Goal: Task Accomplishment & Management: Use online tool/utility

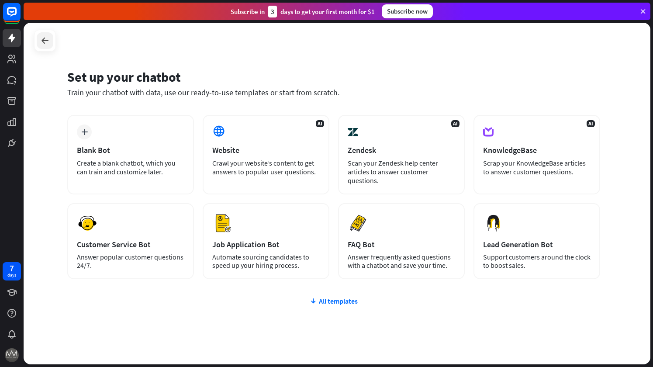
click at [44, 43] on icon at bounding box center [45, 40] width 10 height 10
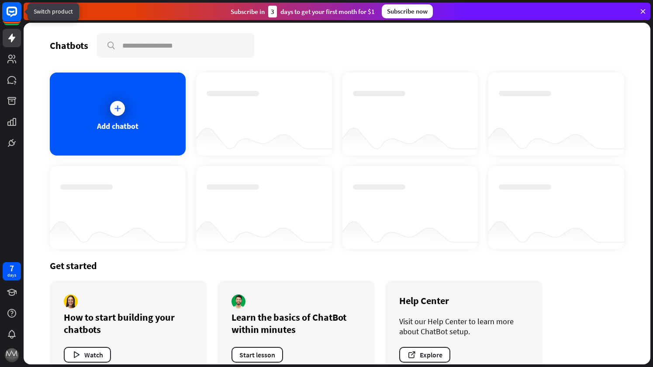
click at [10, 14] on icon at bounding box center [12, 12] width 20 height 20
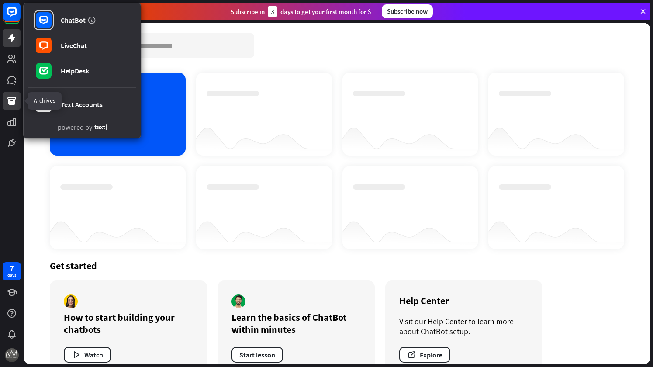
click at [16, 97] on icon at bounding box center [12, 101] width 10 height 10
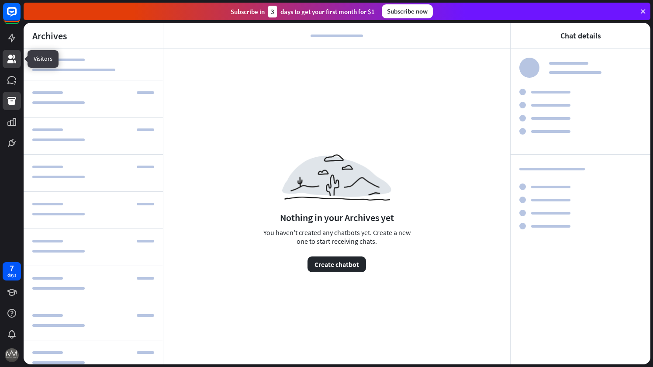
click at [16, 52] on link at bounding box center [12, 59] width 18 height 18
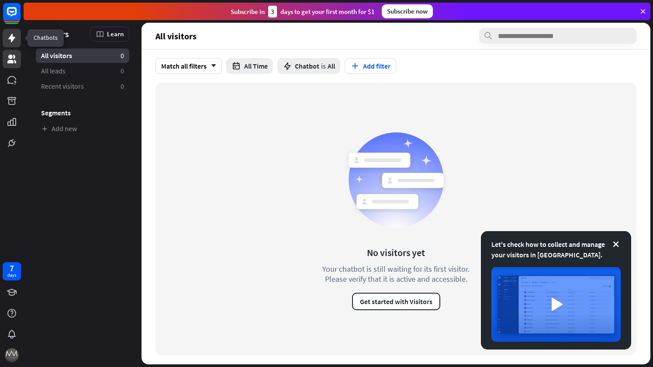
click at [18, 39] on link at bounding box center [12, 38] width 18 height 18
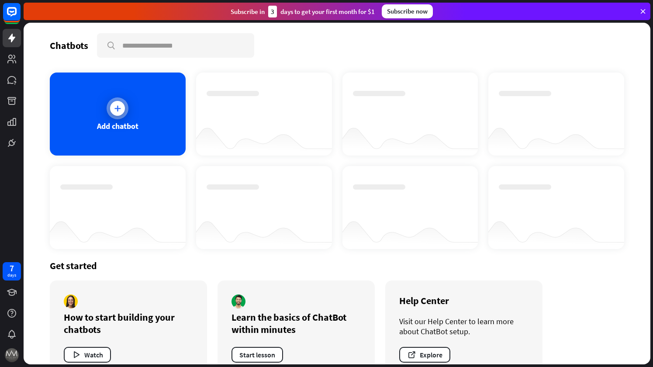
click at [176, 100] on div "Add chatbot" at bounding box center [118, 114] width 136 height 83
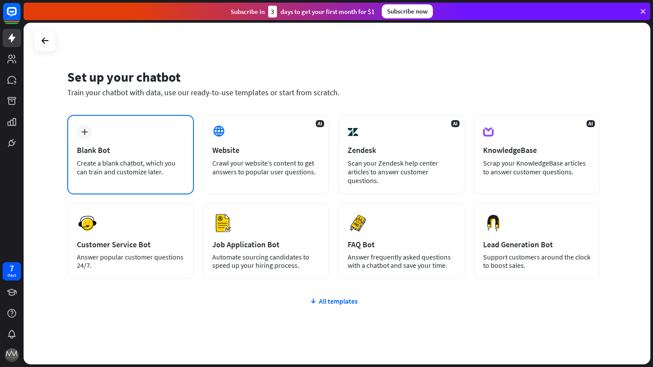
click at [172, 151] on div "Blank Bot" at bounding box center [130, 150] width 107 height 10
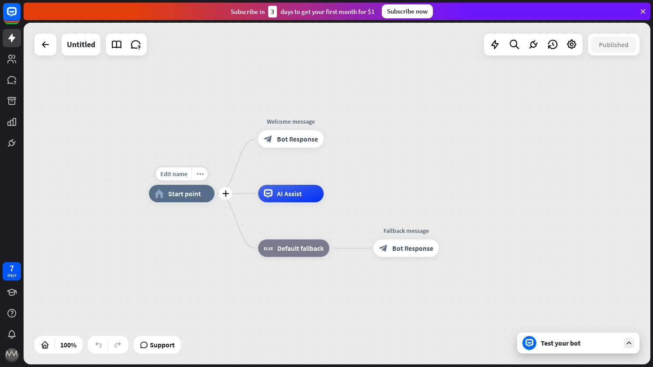
click at [179, 196] on span "Start point" at bounding box center [184, 193] width 33 height 9
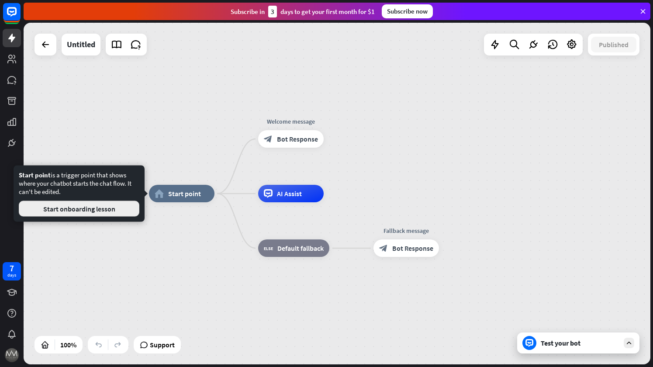
click at [129, 203] on button "Start onboarding lesson" at bounding box center [79, 209] width 121 height 16
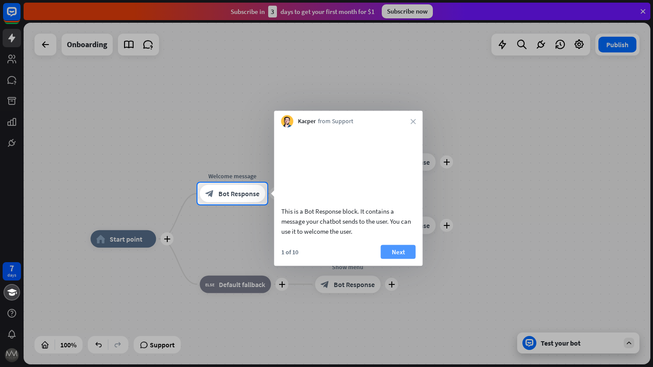
click at [406, 259] on button "Next" at bounding box center [398, 252] width 35 height 14
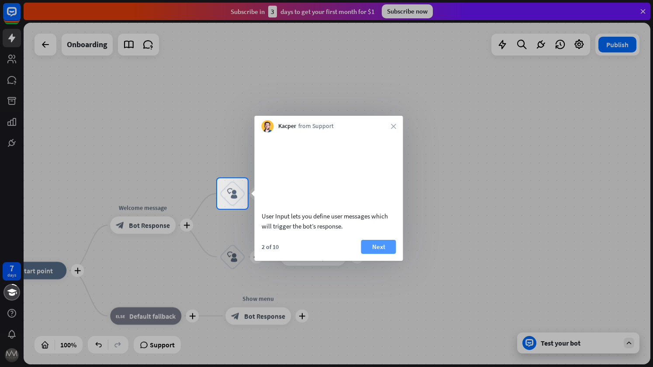
click at [390, 254] on button "Next" at bounding box center [378, 247] width 35 height 14
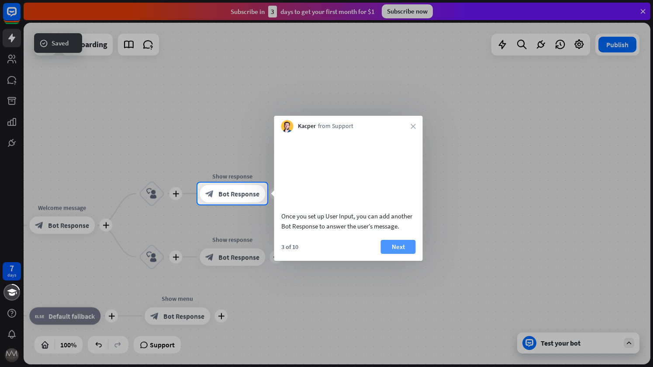
click at [400, 254] on button "Next" at bounding box center [398, 247] width 35 height 14
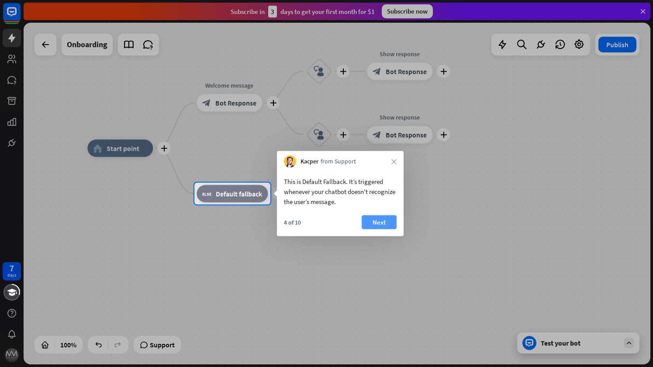
click at [374, 227] on button "Next" at bounding box center [379, 222] width 35 height 14
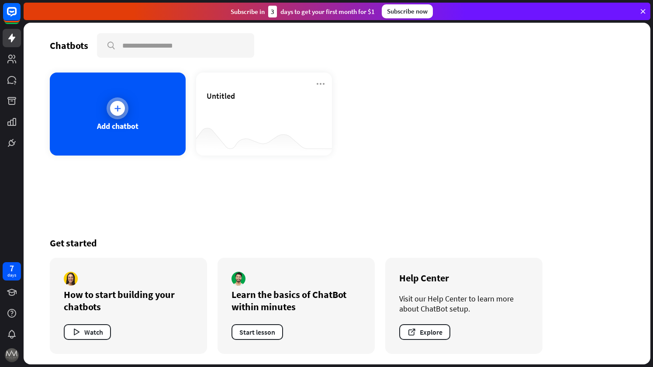
click at [161, 119] on div "Add chatbot" at bounding box center [118, 114] width 136 height 83
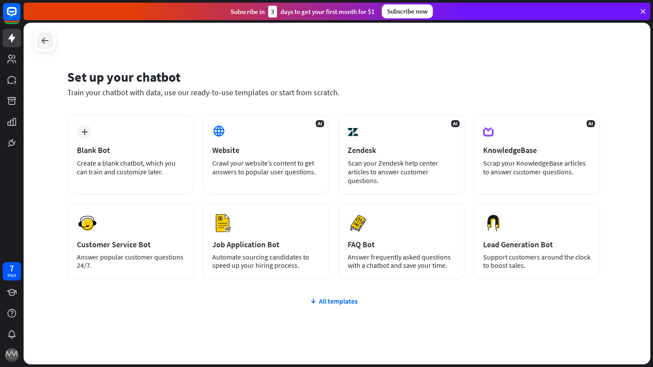
click at [42, 35] on div at bounding box center [45, 40] width 17 height 17
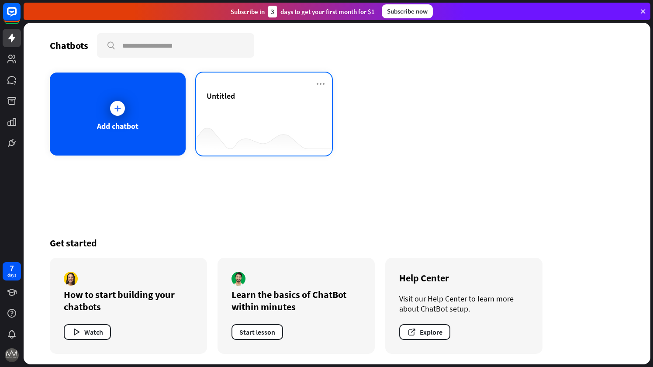
click at [225, 97] on span "Untitled" at bounding box center [221, 96] width 28 height 10
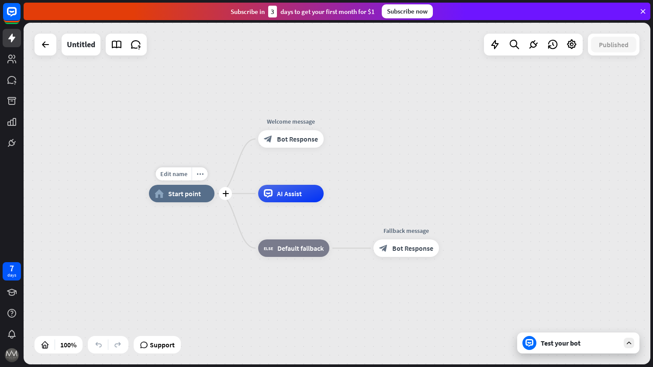
click at [182, 197] on span "Start point" at bounding box center [184, 193] width 33 height 9
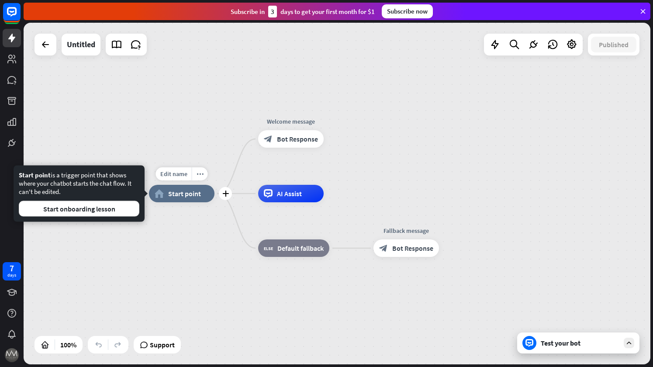
click at [182, 197] on span "Start point" at bounding box center [184, 193] width 33 height 9
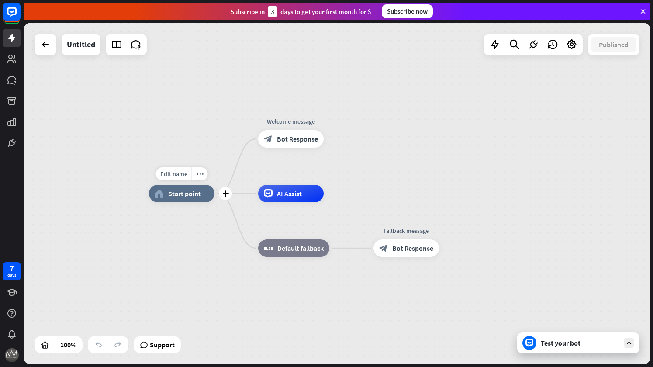
click at [182, 197] on span "Start point" at bounding box center [184, 193] width 33 height 9
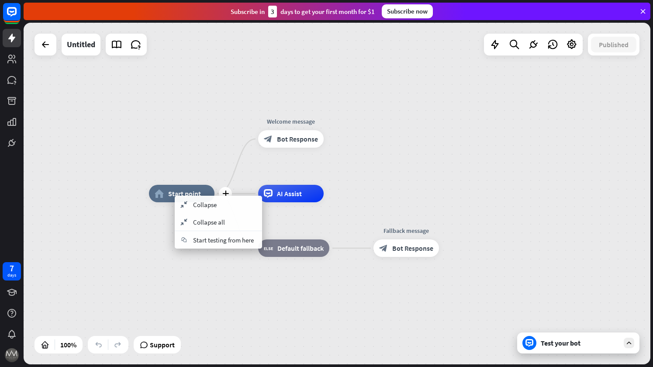
click at [165, 190] on div "home_2 Start point" at bounding box center [182, 193] width 66 height 17
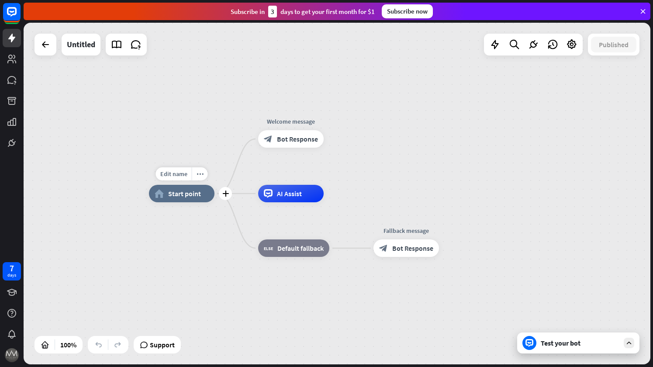
click at [164, 190] on div "home_2 Start point" at bounding box center [182, 193] width 66 height 17
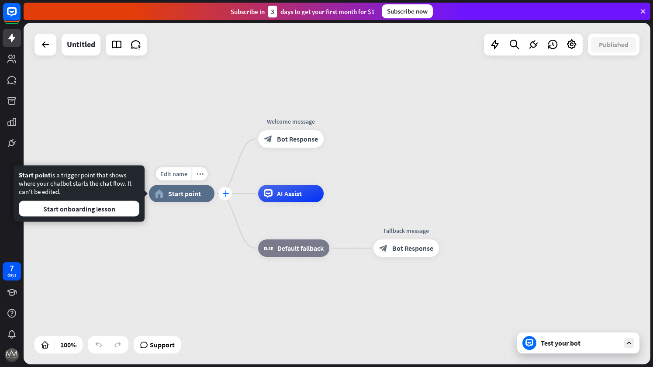
click at [228, 194] on icon "plus" at bounding box center [225, 194] width 7 height 6
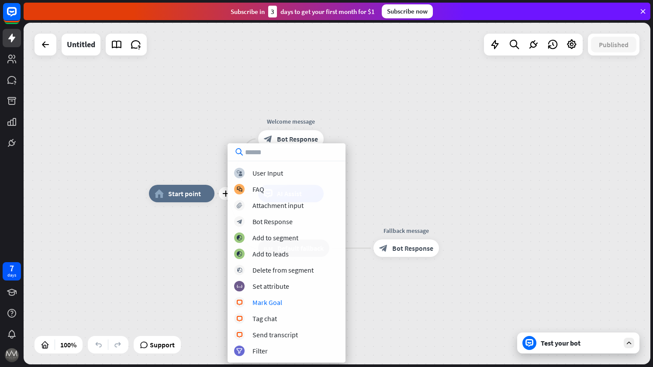
click at [185, 267] on div "plus home_2 Start point Welcome message block_bot_response Bot Response AI Assi…" at bounding box center [462, 365] width 627 height 342
